Goal: Task Accomplishment & Management: Complete application form

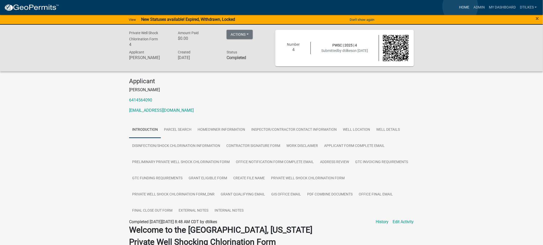
click at [461, 6] on link "Home" at bounding box center [464, 8] width 14 height 10
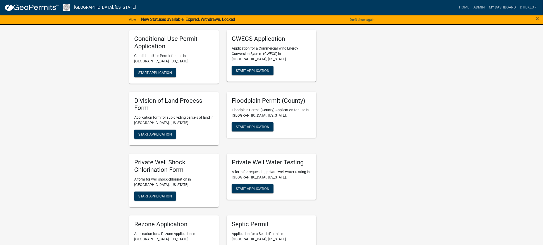
scroll to position [913, 0]
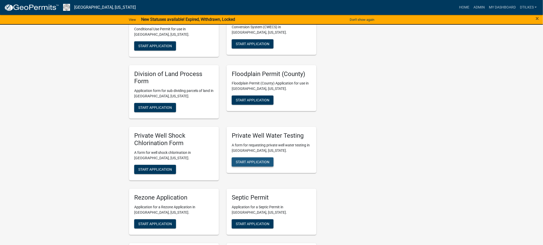
click at [250, 157] on button "Start Application" at bounding box center [253, 161] width 42 height 9
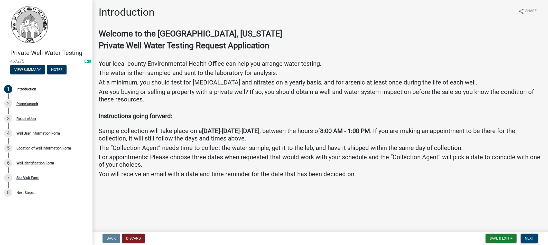
click at [526, 236] on span "Next" at bounding box center [529, 238] width 9 height 4
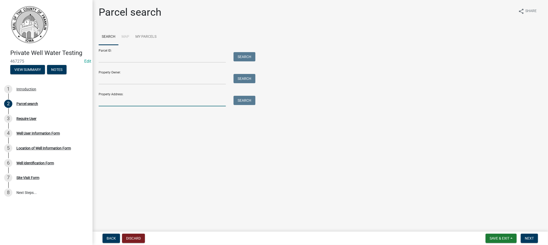
click at [130, 103] on input "Property Address:" at bounding box center [162, 101] width 127 height 11
type input "1429"
click at [241, 100] on button "Search" at bounding box center [244, 100] width 22 height 9
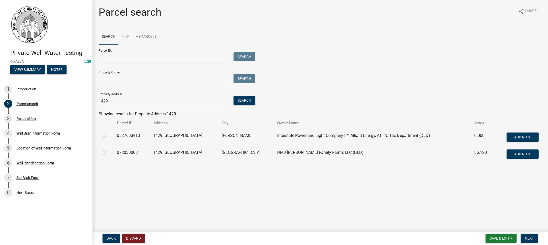
click at [108, 149] on label at bounding box center [108, 149] width 0 height 0
click at [108, 153] on input "radio" at bounding box center [109, 150] width 3 height 3
radio input "true"
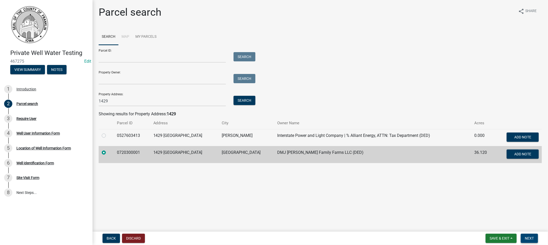
drag, startPoint x: 533, startPoint y: 238, endPoint x: 525, endPoint y: 236, distance: 8.4
click at [532, 238] on span "Next" at bounding box center [529, 238] width 9 height 4
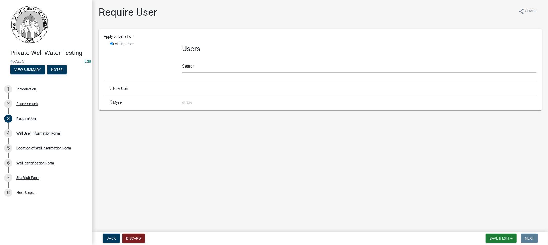
click at [110, 101] on input "radio" at bounding box center [111, 101] width 3 height 3
radio input "true"
radio input "false"
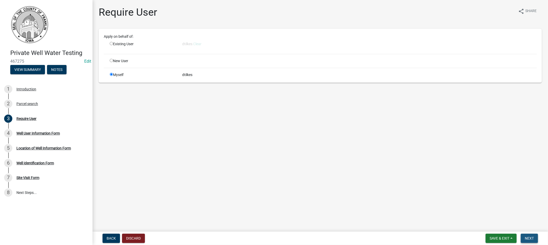
drag, startPoint x: 527, startPoint y: 236, endPoint x: 503, endPoint y: 227, distance: 25.5
click at [525, 234] on button "Next" at bounding box center [528, 238] width 17 height 9
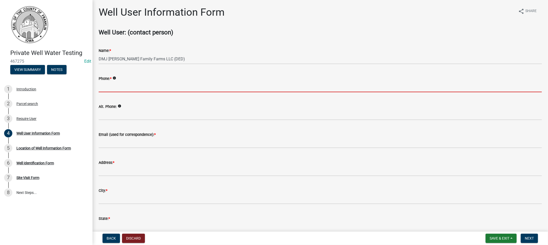
click at [132, 89] on input "Phone: *" at bounding box center [320, 87] width 443 height 11
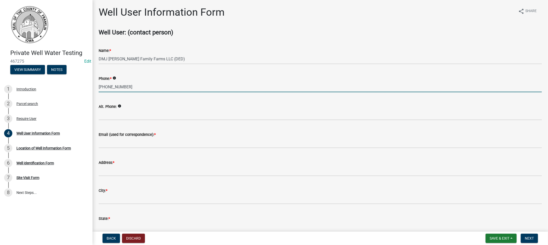
type input "[PHONE_NUMBER]"
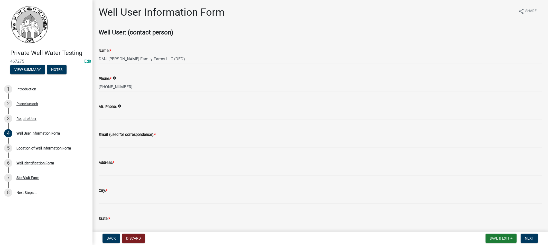
click at [121, 145] on input "Email (used for correspondence): *" at bounding box center [320, 143] width 443 height 11
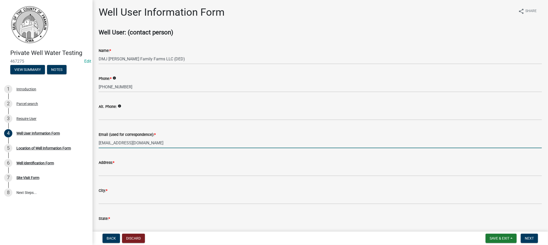
type input "[EMAIL_ADDRESS][DOMAIN_NAME]"
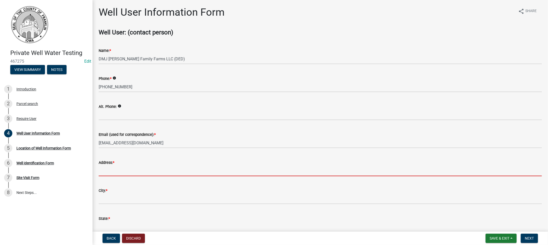
click at [122, 171] on input "Address: *" at bounding box center [320, 171] width 443 height 11
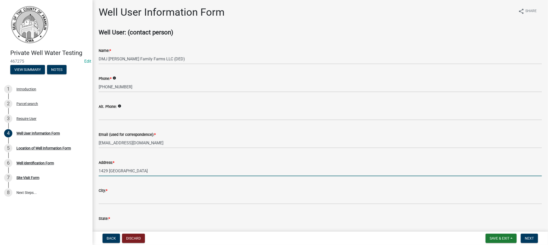
type input "1429 [GEOGRAPHIC_DATA]"
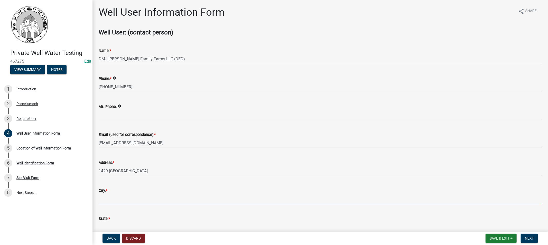
click at [111, 197] on input "City: *" at bounding box center [320, 199] width 443 height 11
type input "Hampton"
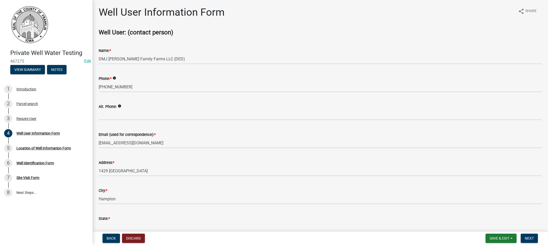
click at [124, 219] on div "State: *" at bounding box center [320, 218] width 443 height 6
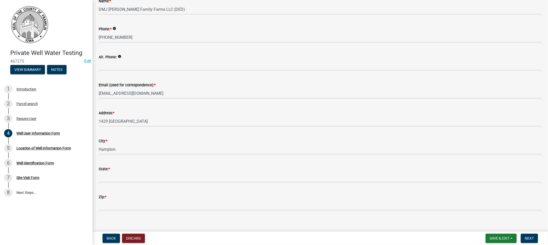
scroll to position [54, 0]
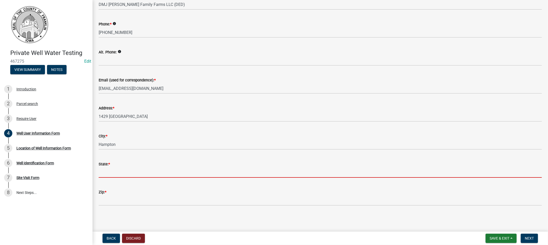
click at [118, 174] on input "State: *" at bounding box center [320, 172] width 443 height 11
type input "IA"
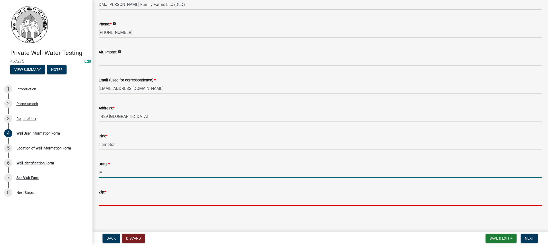
click at [116, 196] on input "Zip: *" at bounding box center [320, 200] width 443 height 11
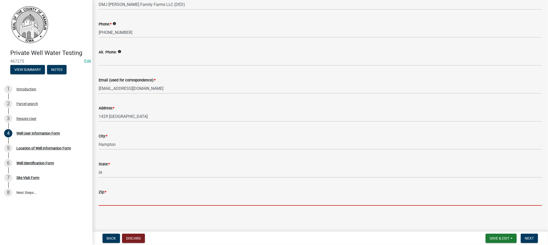
type input "50441"
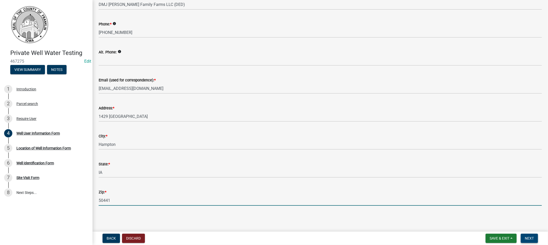
click at [527, 239] on span "Next" at bounding box center [529, 238] width 9 height 4
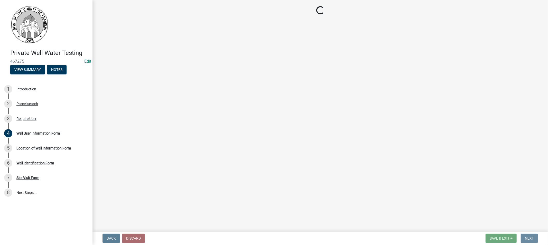
scroll to position [0, 0]
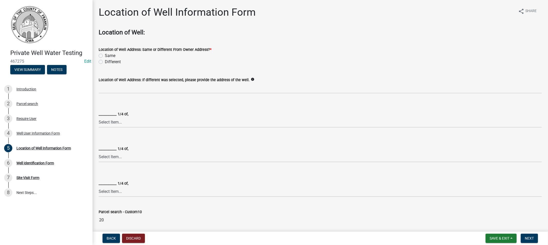
click at [105, 61] on label "Different" at bounding box center [113, 62] width 16 height 6
click at [105, 61] on input "Different" at bounding box center [106, 60] width 3 height 3
radio input "true"
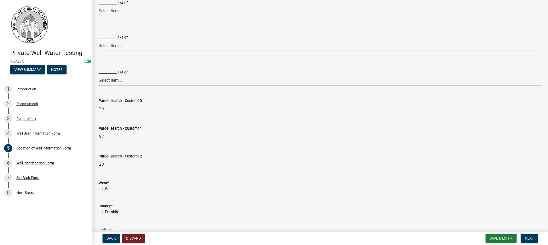
scroll to position [114, 0]
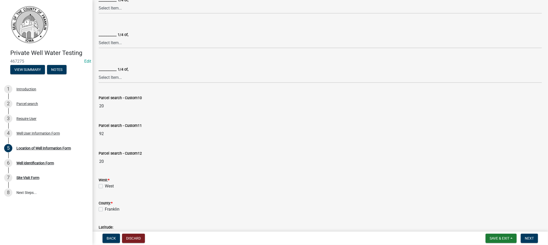
drag, startPoint x: 99, startPoint y: 186, endPoint x: 100, endPoint y: 189, distance: 2.8
click at [105, 186] on label "West" at bounding box center [109, 186] width 9 height 6
click at [105, 186] on input "West" at bounding box center [106, 184] width 3 height 3
checkbox input "true"
click at [105, 209] on label "Franklin" at bounding box center [112, 209] width 15 height 6
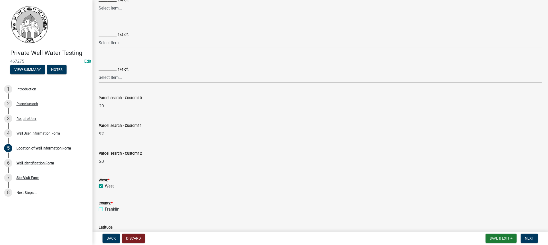
click at [105, 209] on input "Franklin" at bounding box center [106, 207] width 3 height 3
checkbox input "true"
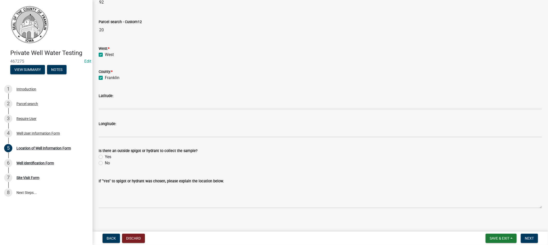
scroll to position [248, 0]
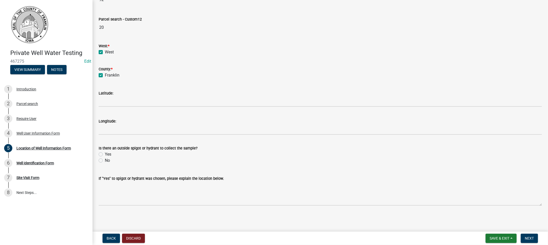
click at [105, 155] on label "Yes" at bounding box center [108, 154] width 6 height 6
click at [105, 155] on input "Yes" at bounding box center [106, 152] width 3 height 3
radio input "true"
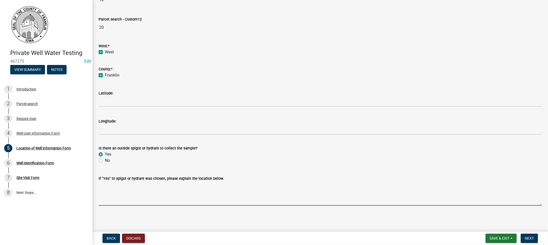
click at [132, 199] on textarea "If "Yes" to spigot or hydrant was chosen, please explain the location below." at bounding box center [320, 194] width 443 height 24
type textarea "by machine shed and chicken house"
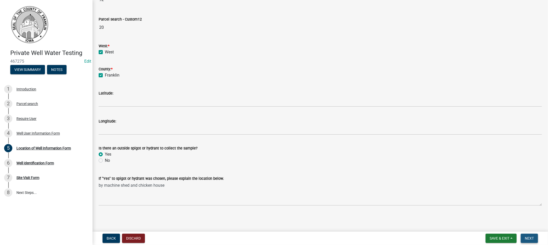
click at [527, 239] on span "Next" at bounding box center [529, 238] width 9 height 4
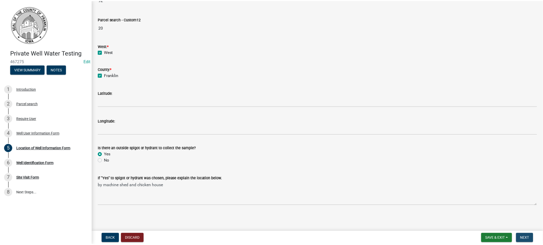
scroll to position [0, 0]
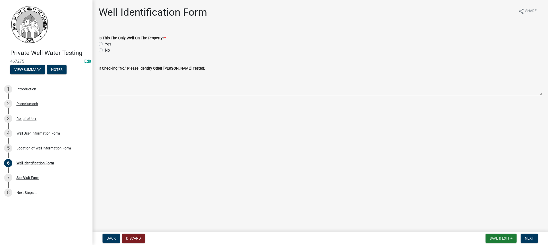
click at [105, 43] on label "Yes" at bounding box center [108, 44] width 6 height 6
click at [105, 43] on input "Yes" at bounding box center [106, 42] width 3 height 3
radio input "true"
click at [524, 238] on button "Next" at bounding box center [528, 238] width 17 height 9
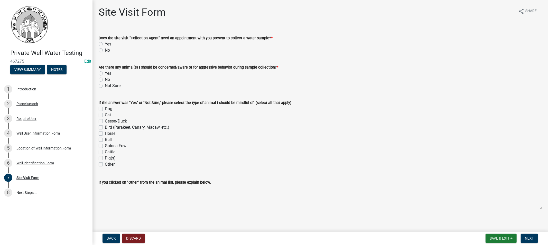
click at [105, 50] on label "No" at bounding box center [107, 50] width 5 height 6
click at [105, 50] on input "No" at bounding box center [106, 48] width 3 height 3
radio input "true"
click at [105, 80] on label "No" at bounding box center [107, 80] width 5 height 6
click at [105, 80] on input "No" at bounding box center [106, 78] width 3 height 3
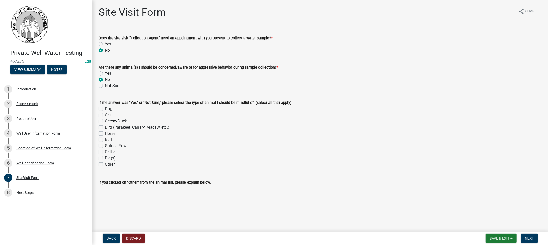
radio input "true"
click at [529, 238] on span "Next" at bounding box center [529, 238] width 9 height 4
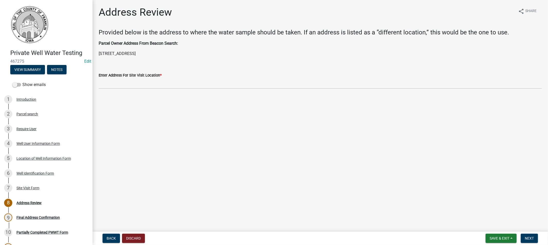
drag, startPoint x: 167, startPoint y: 53, endPoint x: 99, endPoint y: 52, distance: 67.8
click at [99, 52] on p "[STREET_ADDRESS]" at bounding box center [320, 54] width 443 height 6
copy p "[STREET_ADDRESS]"
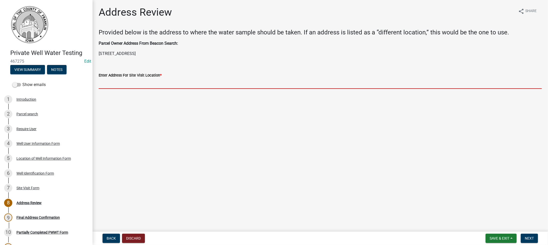
click at [106, 80] on input "Enter Address For Site Visit Location *" at bounding box center [320, 83] width 443 height 11
paste input "[STREET_ADDRESS]"
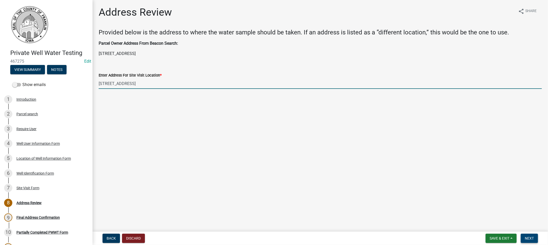
type input "[STREET_ADDRESS]"
click at [529, 237] on span "Next" at bounding box center [529, 238] width 9 height 4
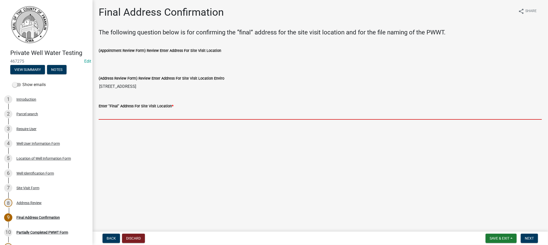
click at [109, 111] on input "Enter "Final" Address For Site Visit Location *" at bounding box center [320, 114] width 443 height 11
paste input "[STREET_ADDRESS]"
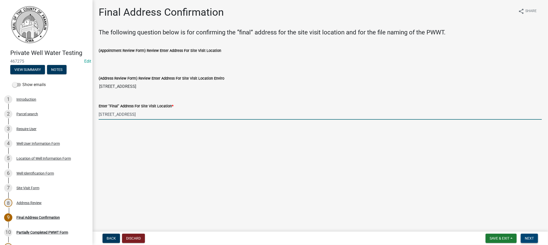
type input "[STREET_ADDRESS]"
click at [526, 236] on span "Next" at bounding box center [529, 238] width 9 height 4
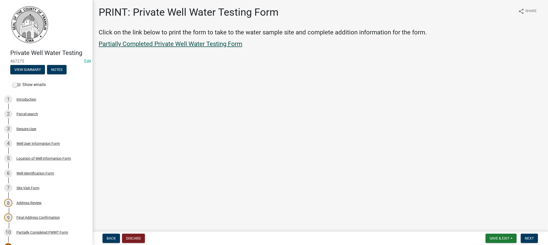
click at [167, 45] on link "Partially Completed Private Well Water Testing Form" at bounding box center [171, 43] width 144 height 7
click at [526, 236] on span "Next" at bounding box center [529, 238] width 9 height 4
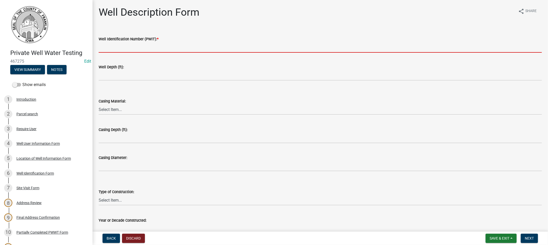
click at [117, 50] on input "Well Identification Number (PWIT): *" at bounding box center [320, 47] width 443 height 11
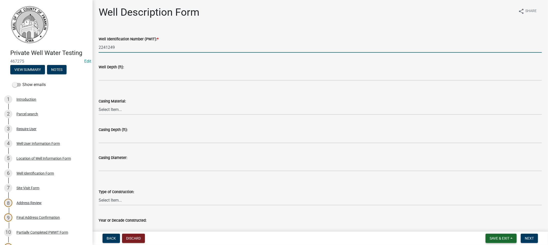
type input "2241249"
click at [498, 238] on span "Save & Exit" at bounding box center [499, 238] width 20 height 4
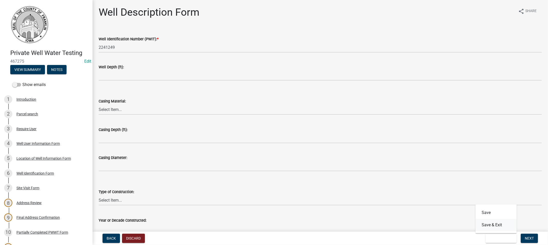
click at [485, 225] on button "Save & Exit" at bounding box center [495, 225] width 41 height 12
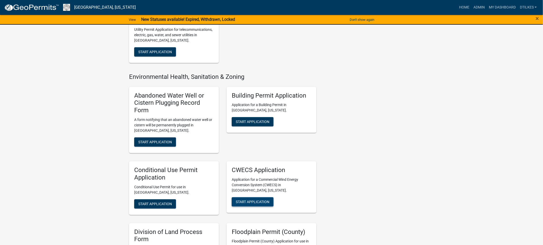
scroll to position [759, 0]
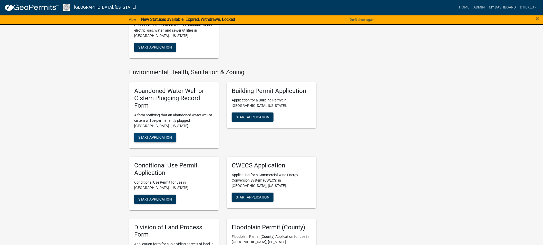
click at [147, 135] on span "Start Application" at bounding box center [155, 137] width 34 height 4
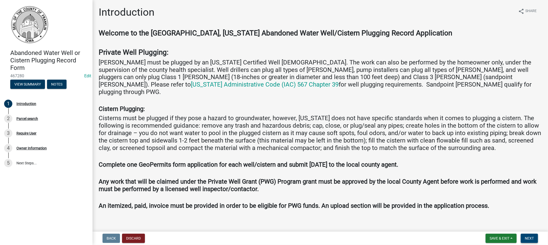
click at [524, 235] on button "Next" at bounding box center [528, 238] width 17 height 9
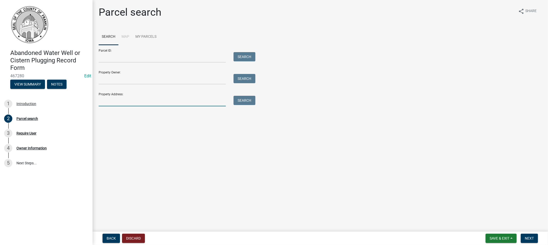
click at [127, 103] on input "Property Address:" at bounding box center [162, 101] width 127 height 11
type input "555 f"
click at [244, 101] on button "Search" at bounding box center [244, 100] width 22 height 9
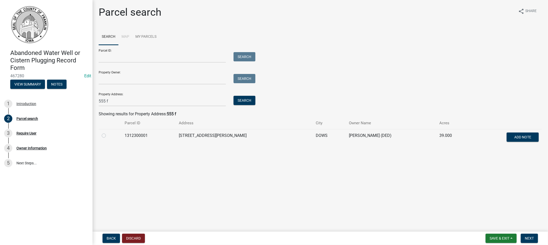
click at [108, 132] on label at bounding box center [108, 132] width 0 height 0
click at [108, 136] on input "radio" at bounding box center [109, 133] width 3 height 3
radio input "true"
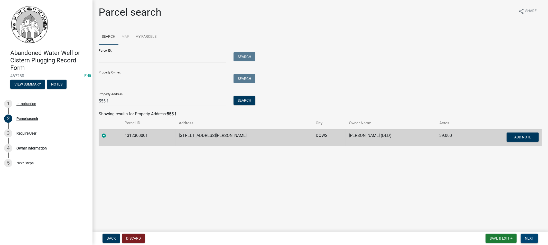
click at [527, 238] on span "Next" at bounding box center [529, 238] width 9 height 4
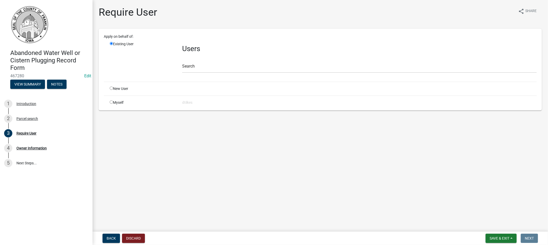
click at [112, 103] on input "radio" at bounding box center [111, 101] width 3 height 3
radio input "true"
radio input "false"
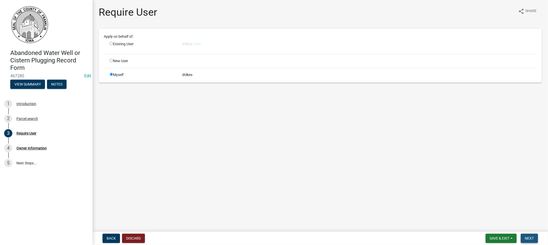
drag, startPoint x: 526, startPoint y: 240, endPoint x: 519, endPoint y: 238, distance: 6.7
click at [522, 238] on button "Next" at bounding box center [528, 238] width 17 height 9
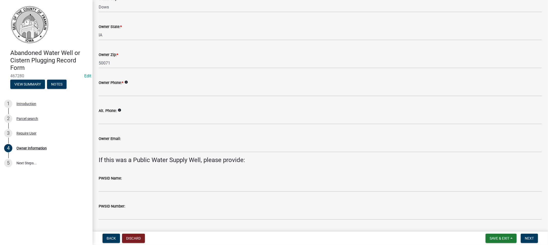
scroll to position [114, 0]
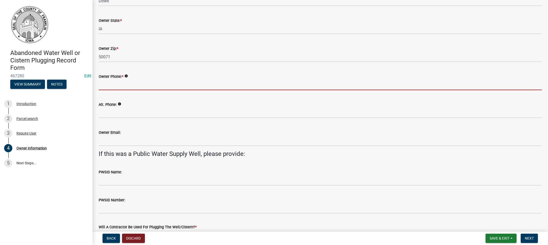
drag, startPoint x: 122, startPoint y: 83, endPoint x: 155, endPoint y: 89, distance: 33.7
click at [121, 83] on input "Owner Phone: *" at bounding box center [320, 85] width 443 height 11
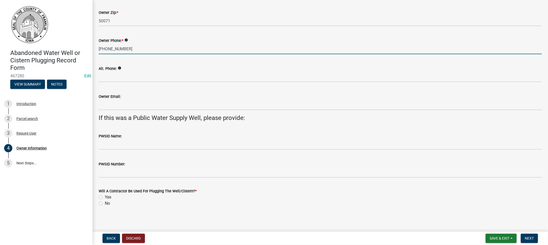
scroll to position [151, 0]
type input "[PHONE_NUMBER]"
click at [105, 196] on label "Yes" at bounding box center [108, 196] width 6 height 6
click at [105, 196] on input "Yes" at bounding box center [106, 194] width 3 height 3
radio input "true"
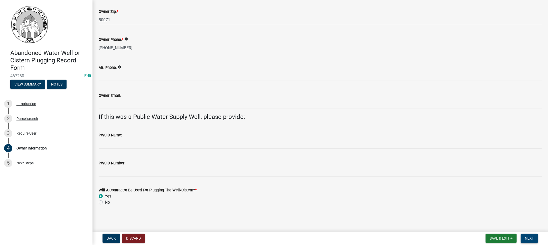
click at [530, 238] on span "Next" at bounding box center [529, 238] width 9 height 4
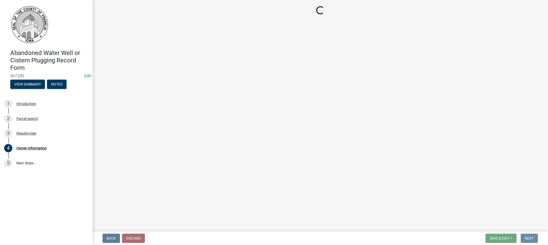
scroll to position [0, 0]
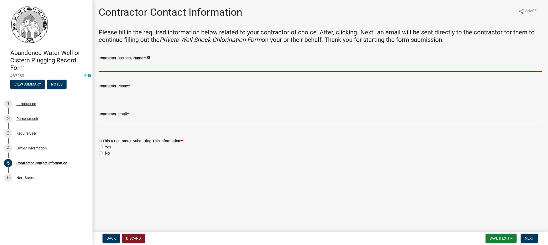
click at [111, 65] on input "Contractor Business Name: *" at bounding box center [320, 66] width 443 height 11
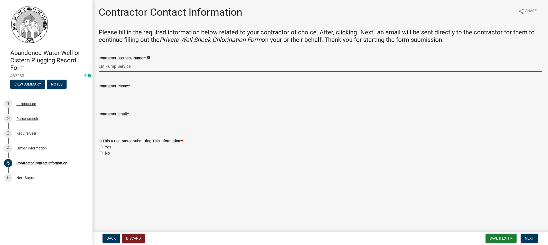
type input "LM Pump Service"
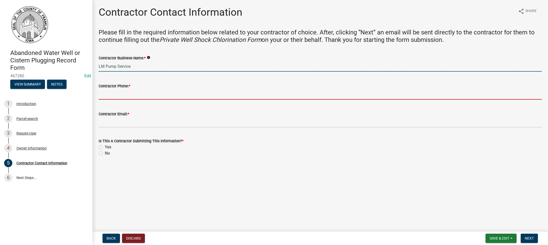
click at [107, 94] on input "Contractor Phone: *" at bounding box center [320, 94] width 443 height 11
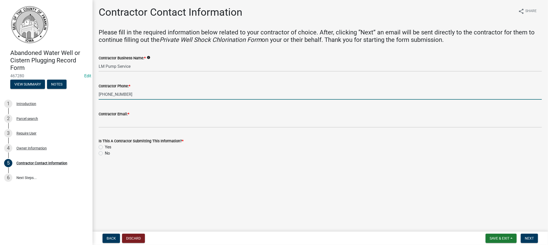
type input "[PHONE_NUMBER]"
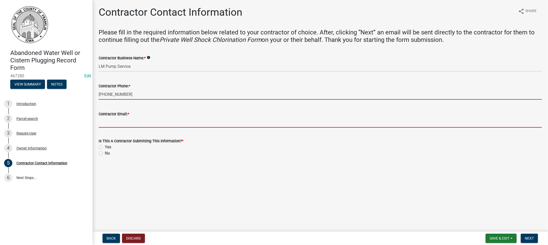
click at [121, 119] on input "Contractor Email: *" at bounding box center [320, 122] width 443 height 11
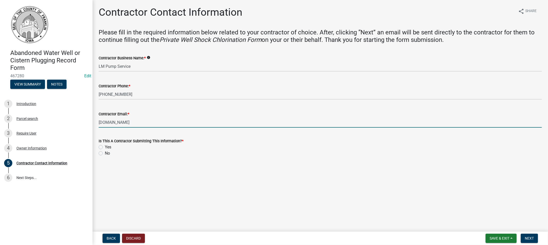
click at [168, 122] on input "[DOMAIN_NAME]" at bounding box center [320, 122] width 443 height 11
type input "[DOMAIN_NAME]"
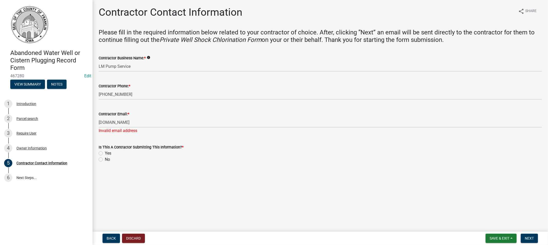
click at [100, 150] on div "Is This A Contractor Submitting This Information? * Yes No" at bounding box center [320, 153] width 443 height 18
click at [105, 159] on label "No" at bounding box center [107, 159] width 5 height 6
click at [105, 159] on input "No" at bounding box center [106, 157] width 3 height 3
radio input "true"
click at [137, 134] on wm-data-entity-input "Contractor Email: * [DOMAIN_NAME] Invalid email address" at bounding box center [320, 121] width 443 height 34
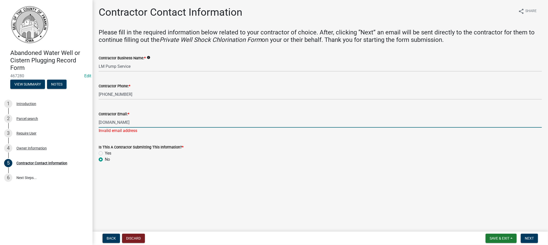
click at [143, 122] on input "[DOMAIN_NAME]" at bounding box center [320, 122] width 443 height 11
drag, startPoint x: 139, startPoint y: 122, endPoint x: 99, endPoint y: 119, distance: 40.2
click at [99, 119] on input "[DOMAIN_NAME]" at bounding box center [320, 122] width 443 height 11
click at [100, 123] on input "[DOMAIN_NAME]" at bounding box center [320, 122] width 443 height 11
drag, startPoint x: 137, startPoint y: 124, endPoint x: 87, endPoint y: 122, distance: 49.8
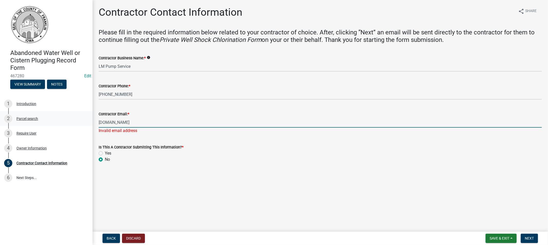
click at [87, 122] on div "Abandoned Water Well or Cistern Plugging Record Form 467280 Edit View Summary N…" at bounding box center [274, 122] width 548 height 245
type input "[EMAIL_ADDRESS][DOMAIN_NAME]"
click at [169, 185] on main "Contractor Contact Information share Share Please fill in the required informat…" at bounding box center [319, 115] width 455 height 230
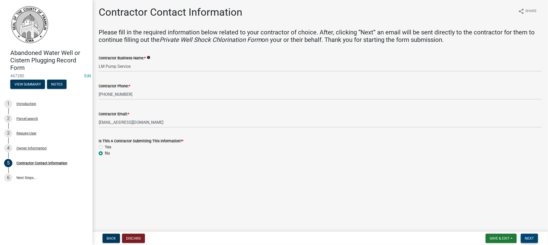
click at [529, 237] on span "Next" at bounding box center [529, 238] width 9 height 4
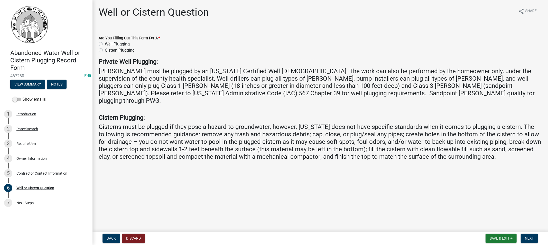
click at [105, 44] on label "Well Plugging" at bounding box center [117, 44] width 25 height 6
click at [105, 44] on input "Well Plugging" at bounding box center [106, 42] width 3 height 3
radio input "true"
click at [525, 240] on span "Next" at bounding box center [529, 238] width 9 height 4
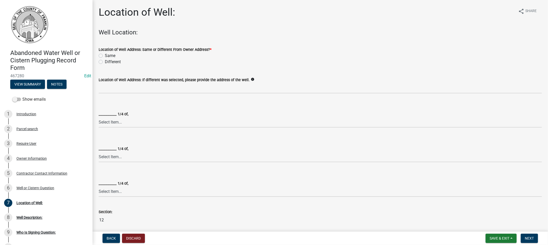
click at [105, 56] on label "Same" at bounding box center [110, 56] width 11 height 6
click at [105, 56] on input "Same" at bounding box center [106, 54] width 3 height 3
radio input "true"
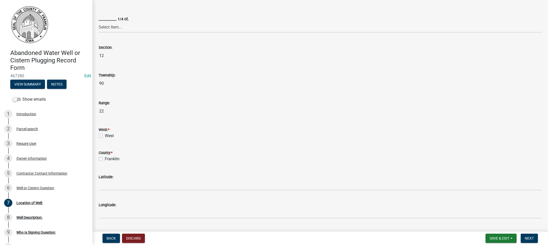
scroll to position [171, 0]
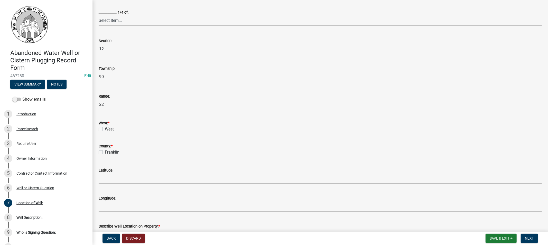
click at [105, 130] on label "West" at bounding box center [109, 129] width 9 height 6
click at [105, 129] on input "West" at bounding box center [106, 127] width 3 height 3
checkbox input "true"
click at [105, 153] on label "Franklin" at bounding box center [112, 152] width 15 height 6
click at [105, 153] on input "Franklin" at bounding box center [106, 150] width 3 height 3
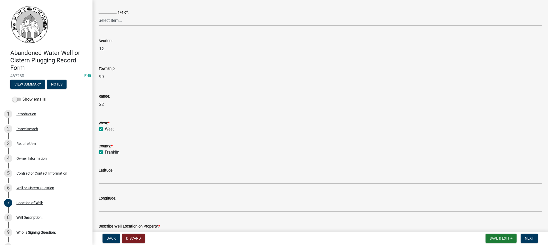
checkbox input "true"
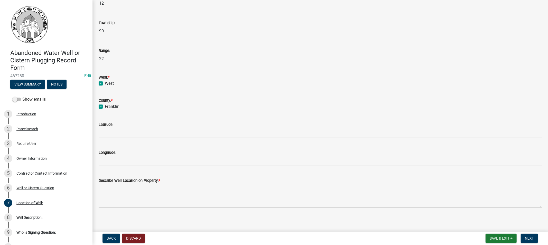
scroll to position [219, 0]
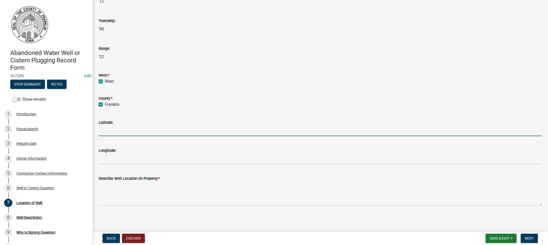
click at [158, 132] on input "Latitude:" at bounding box center [320, 131] width 443 height 11
type input "42.60927"
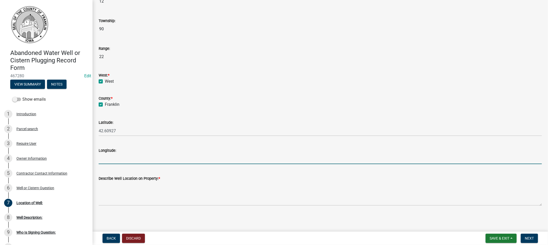
click at [106, 156] on input "Longitude:" at bounding box center [320, 159] width 443 height 11
type input "-93.39992"
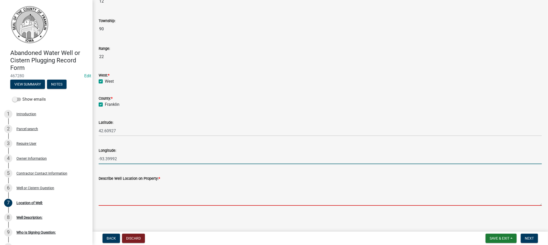
drag, startPoint x: 129, startPoint y: 202, endPoint x: 133, endPoint y: 202, distance: 3.9
click at [129, 202] on textarea "Describe Well Location on Property: *" at bounding box center [320, 194] width 443 height 24
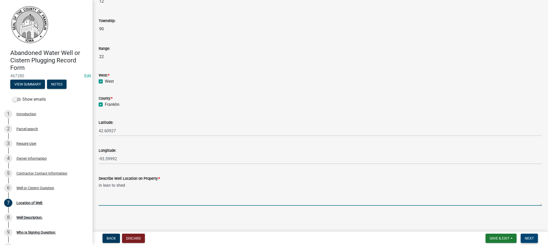
type textarea "in lean to shed"
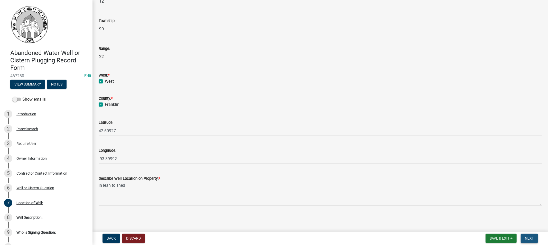
click at [527, 237] on span "Next" at bounding box center [529, 238] width 9 height 4
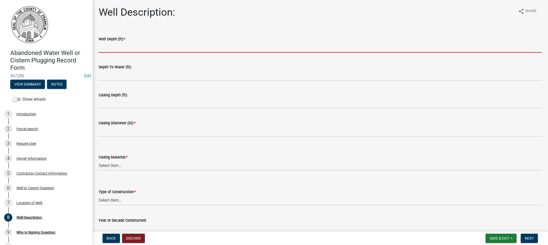
click at [117, 46] on input "Well Depth (ft): *" at bounding box center [320, 47] width 443 height 11
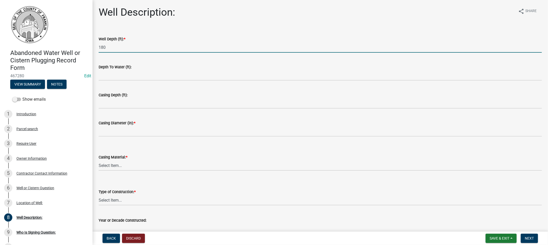
type input "180"
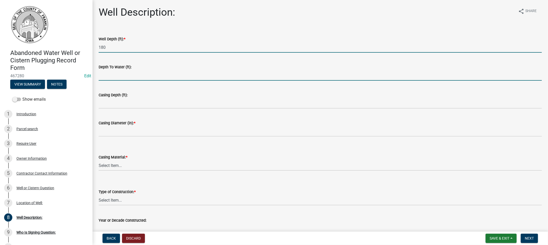
click at [119, 75] on input "Depth To Water (ft):" at bounding box center [320, 75] width 443 height 11
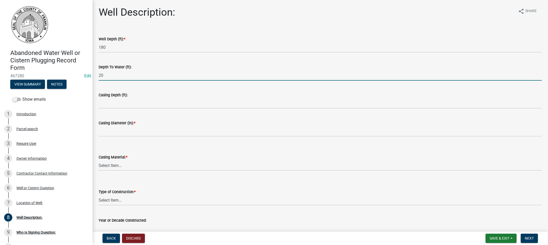
type input "20"
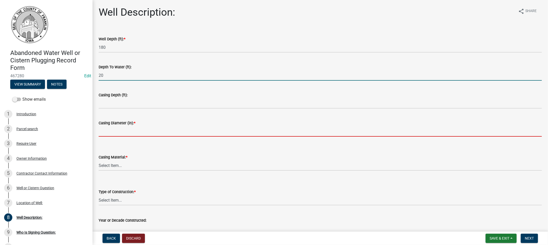
click at [119, 134] on input "Casing Diameter (in): *" at bounding box center [320, 131] width 443 height 11
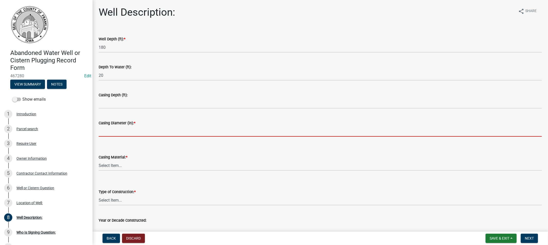
type input "5"
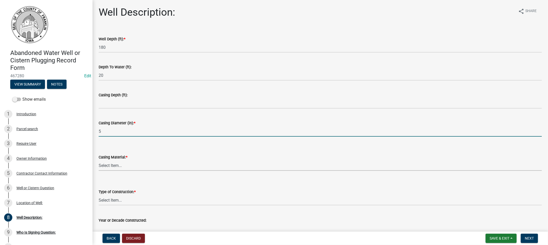
click at [114, 167] on select "Select Item... Steel Plastic Concrete Clay Brick Stone" at bounding box center [320, 165] width 443 height 11
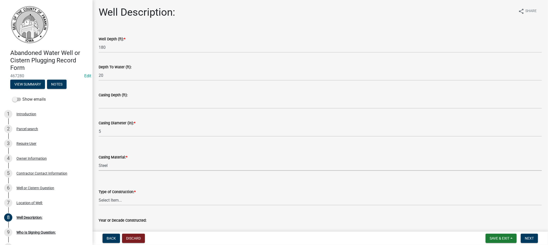
click at [99, 160] on select "Select Item... Steel Plastic Concrete Clay Brick Stone" at bounding box center [320, 165] width 443 height 11
select select "3cebeb17-068d-4c49-805f-376d75fb8109"
click at [114, 199] on select "Select Item... Drilled Driven Bored Dug Augured" at bounding box center [320, 200] width 443 height 11
click at [99, 195] on select "Select Item... Drilled Driven Bored Dug Augured" at bounding box center [320, 200] width 443 height 11
select select "542bf032-eaa5-4e56-bfa5-d8de59d41c96"
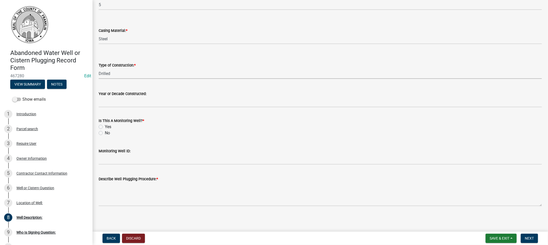
scroll to position [127, 0]
click at [105, 133] on label "No" at bounding box center [107, 132] width 5 height 6
click at [105, 133] on input "No" at bounding box center [106, 130] width 3 height 3
radio input "true"
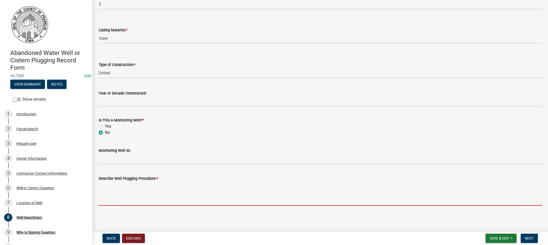
drag, startPoint x: 138, startPoint y: 196, endPoint x: 147, endPoint y: 196, distance: 9.2
click at [138, 196] on textarea "Describe Well Plugging Procedure: *" at bounding box center [320, 194] width 443 height 24
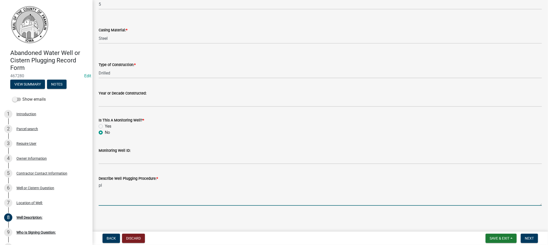
type textarea "p"
type textarea "used 10 bags Bentonite Hole Plug"
click at [533, 237] on span "Next" at bounding box center [529, 238] width 9 height 4
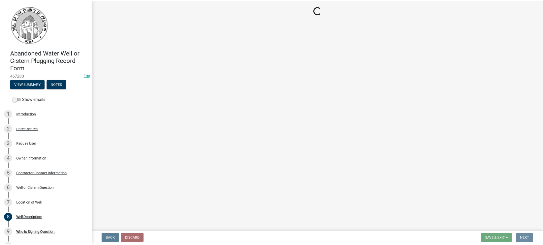
scroll to position [0, 0]
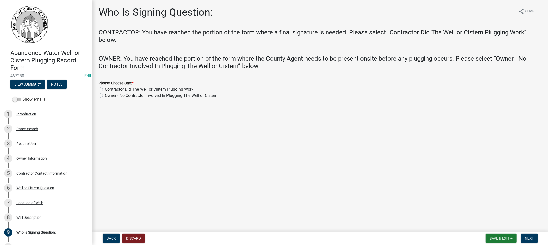
click at [105, 91] on label "Contractor Did The Well or Cistern Plugging Work" at bounding box center [149, 89] width 89 height 6
click at [105, 90] on input "Contractor Did The Well or Cistern Plugging Work" at bounding box center [106, 87] width 3 height 3
radio input "true"
click at [524, 237] on button "Next" at bounding box center [528, 238] width 17 height 9
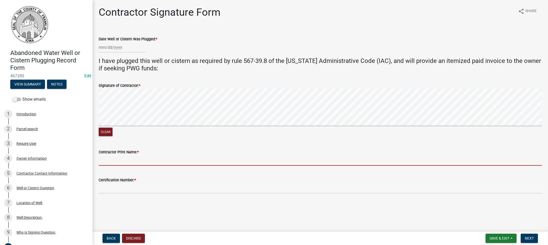
click at [140, 161] on input "Contractor Print Name: *" at bounding box center [320, 160] width 443 height 11
click at [124, 163] on input "Contractor Print Name: *" at bounding box center [320, 160] width 443 height 11
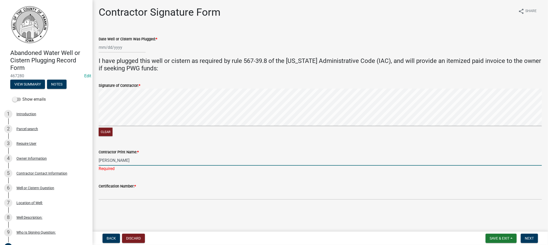
type input "[PERSON_NAME]"
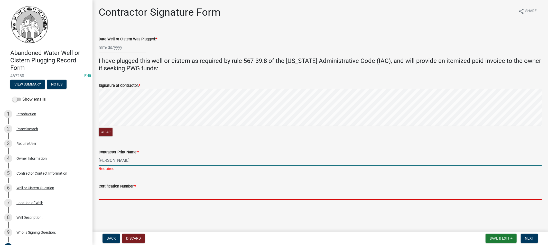
click at [127, 195] on wm-data-entity-input "Certification Number: *" at bounding box center [320, 190] width 443 height 28
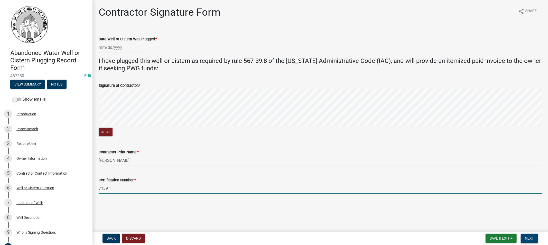
type input "7139"
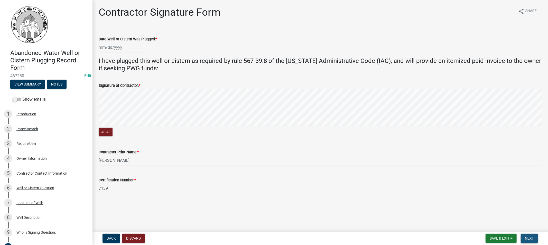
click at [524, 239] on button "Next" at bounding box center [528, 238] width 17 height 9
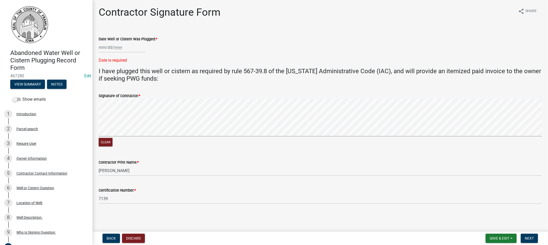
click at [122, 50] on div at bounding box center [122, 47] width 47 height 11
select select "8"
select select "2025"
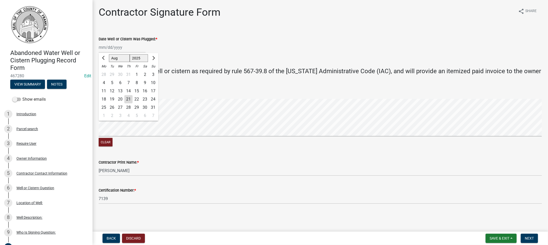
click at [122, 90] on div "13" at bounding box center [120, 91] width 8 height 8
type input "[DATE]"
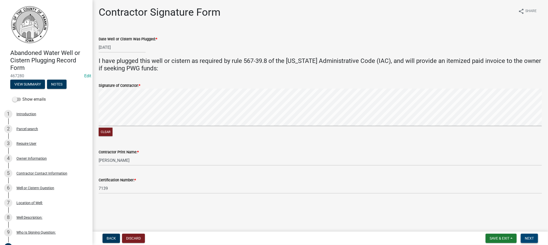
click at [529, 237] on span "Next" at bounding box center [529, 238] width 9 height 4
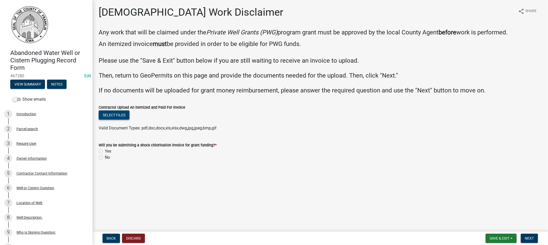
click at [113, 115] on button "Select files" at bounding box center [114, 114] width 31 height 9
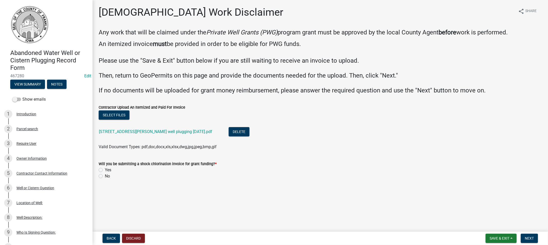
click at [100, 173] on div "No" at bounding box center [320, 176] width 443 height 6
click at [105, 177] on label "No" at bounding box center [107, 176] width 5 height 6
click at [105, 176] on input "No" at bounding box center [106, 174] width 3 height 3
radio input "true"
click at [527, 239] on span "Next" at bounding box center [529, 238] width 9 height 4
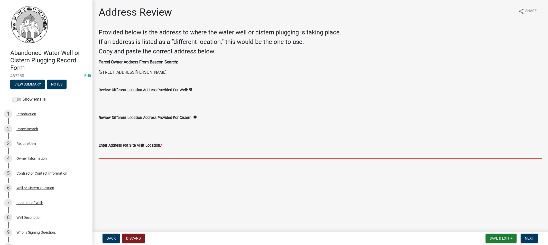
click at [130, 155] on input "Enter Address For Site Visit Location: *" at bounding box center [320, 153] width 443 height 11
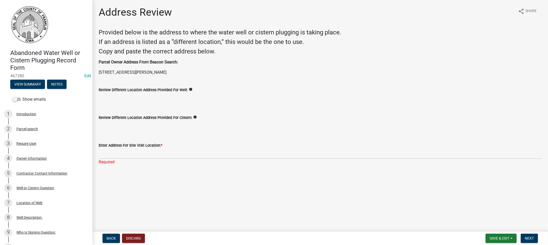
drag, startPoint x: 245, startPoint y: 79, endPoint x: 228, endPoint y: 77, distance: 17.0
click at [244, 78] on wm-data-entity-input "Parcel Owner Address From Beacon Search: [STREET_ADDRESS][PERSON_NAME]" at bounding box center [320, 69] width 443 height 21
drag, startPoint x: 154, startPoint y: 72, endPoint x: 98, endPoint y: 74, distance: 56.5
click at [98, 74] on div "Parcel Owner Address From Beacon Search: [STREET_ADDRESS][PERSON_NAME]" at bounding box center [320, 67] width 451 height 16
copy p "[STREET_ADDRESS][PERSON_NAME]"
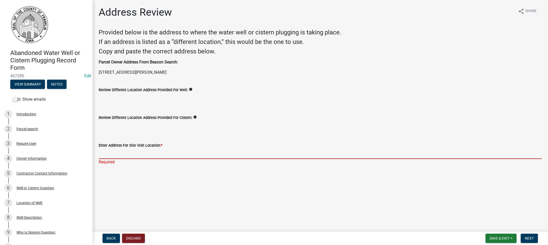
click at [104, 152] on input "Enter Address For Site Visit Location: *" at bounding box center [320, 153] width 443 height 11
paste input "[STREET_ADDRESS][PERSON_NAME]"
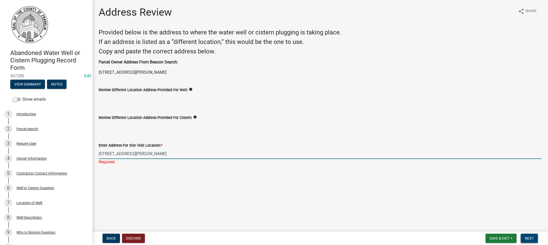
type input "[STREET_ADDRESS][PERSON_NAME]"
click at [527, 237] on span "Next" at bounding box center [529, 238] width 9 height 4
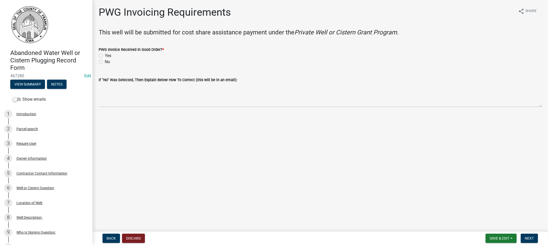
click at [105, 56] on label "Yes" at bounding box center [108, 56] width 6 height 6
click at [105, 56] on input "Yes" at bounding box center [106, 54] width 3 height 3
radio input "true"
click at [528, 237] on span "Next" at bounding box center [529, 238] width 9 height 4
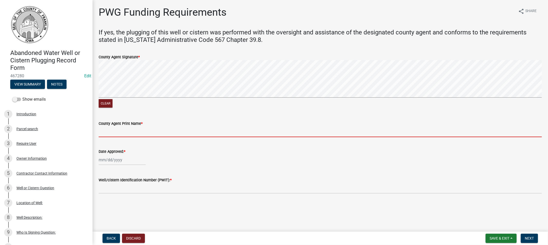
click at [142, 129] on input "County Agent Print Name *" at bounding box center [320, 132] width 443 height 11
type input "[PERSON_NAME]"
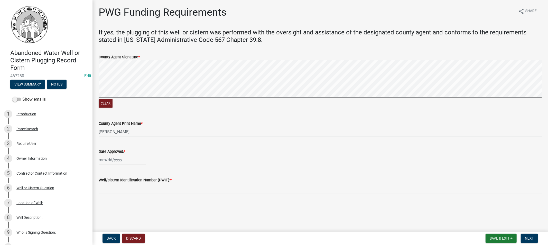
select select "8"
select select "2025"
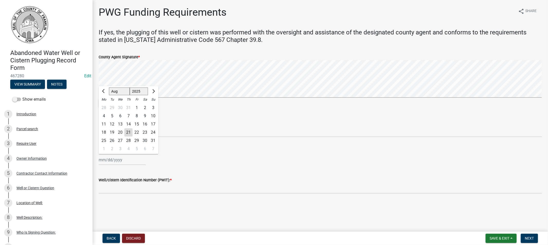
click at [124, 160] on div "[PERSON_NAME] Feb Mar Apr [PERSON_NAME][DATE] Oct Nov [DATE] 1526 1527 1528 152…" at bounding box center [122, 160] width 47 height 11
click at [131, 132] on div "21" at bounding box center [128, 132] width 8 height 8
type input "[DATE]"
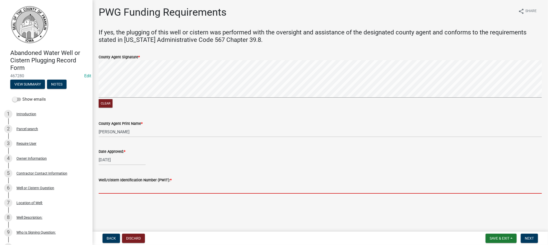
click at [133, 191] on input "Well/cistern Identification Number (PWIT): *" at bounding box center [320, 188] width 443 height 11
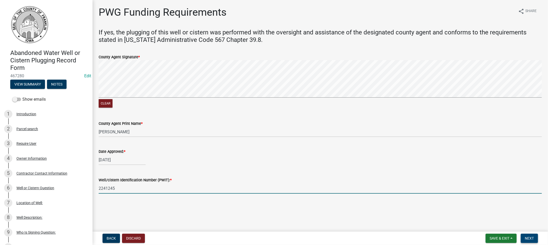
type input "2241245"
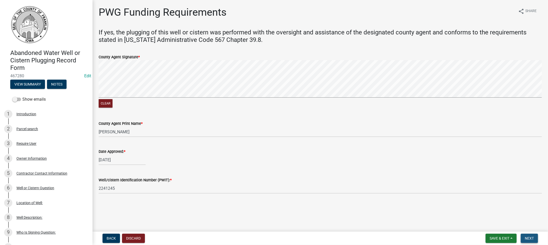
click at [527, 237] on span "Next" at bounding box center [529, 238] width 9 height 4
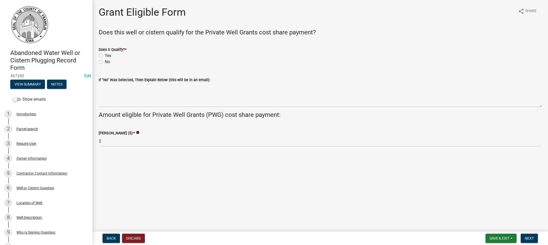
click at [105, 54] on label "Yes" at bounding box center [108, 56] width 6 height 6
click at [105, 54] on input "Yes" at bounding box center [106, 54] width 3 height 3
radio input "true"
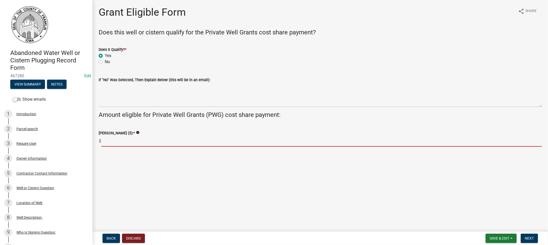
click at [132, 142] on input "text" at bounding box center [321, 141] width 440 height 11
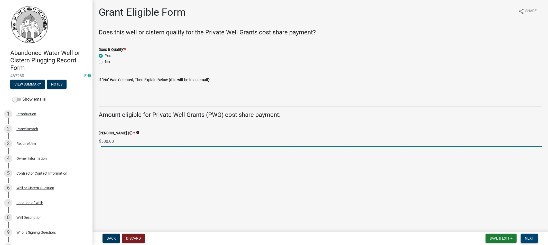
type input "500.00"
click at [528, 237] on span "Next" at bounding box center [529, 238] width 9 height 4
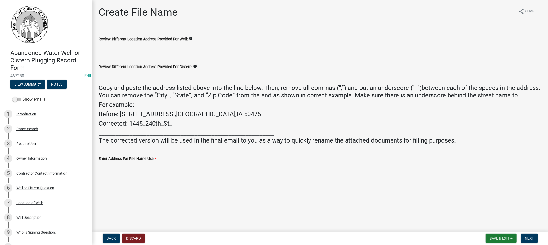
click at [129, 163] on input "Enter Address For File Name Use: *" at bounding box center [320, 167] width 443 height 11
paste input "[STREET_ADDRESS][PERSON_NAME]"
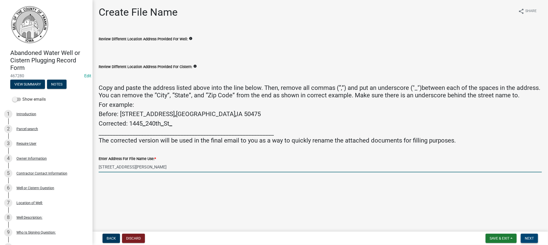
type input "[STREET_ADDRESS][PERSON_NAME]"
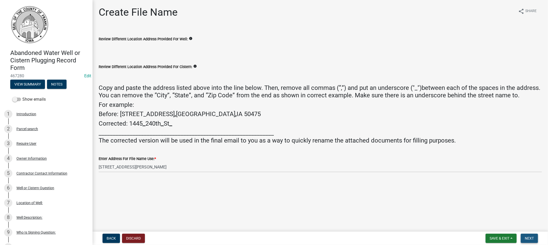
click at [529, 236] on span "Next" at bounding box center [529, 238] width 9 height 4
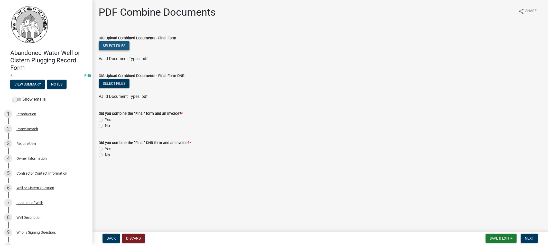
click at [113, 47] on button "Select files" at bounding box center [114, 45] width 31 height 9
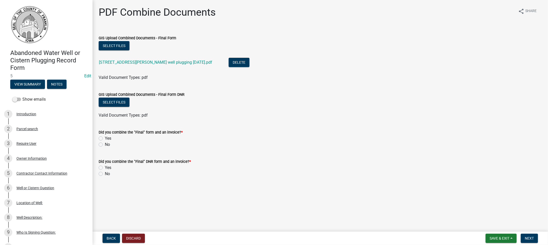
click at [105, 139] on label "Yes" at bounding box center [108, 138] width 6 height 6
click at [105, 139] on input "Yes" at bounding box center [106, 136] width 3 height 3
radio input "true"
click at [99, 170] on div "Yes" at bounding box center [320, 168] width 443 height 6
drag, startPoint x: 100, startPoint y: 168, endPoint x: 112, endPoint y: 167, distance: 12.1
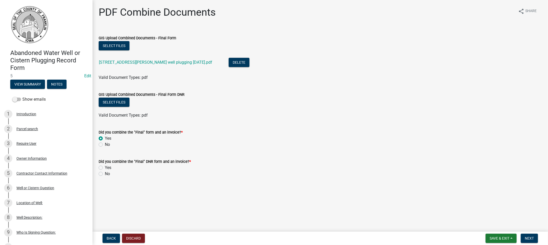
click at [105, 168] on label "Yes" at bounding box center [108, 168] width 6 height 6
click at [105, 168] on input "Yes" at bounding box center [106, 166] width 3 height 3
radio input "true"
click at [529, 237] on span "Next" at bounding box center [529, 238] width 9 height 4
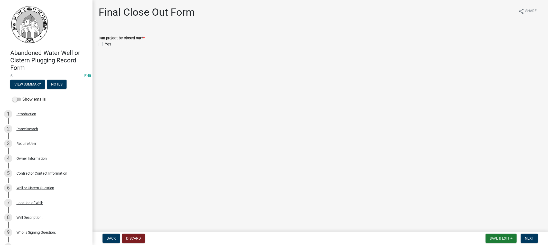
click at [105, 45] on label "Yes" at bounding box center [108, 44] width 6 height 6
click at [105, 44] on input "Yes" at bounding box center [106, 42] width 3 height 3
checkbox input "true"
click at [525, 238] on span "Next" at bounding box center [529, 238] width 9 height 4
